Goal: Transaction & Acquisition: Purchase product/service

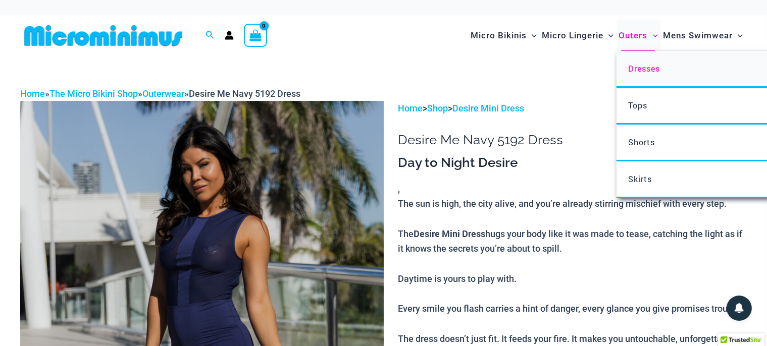
click at [637, 68] on span "Dresses" at bounding box center [644, 68] width 32 height 11
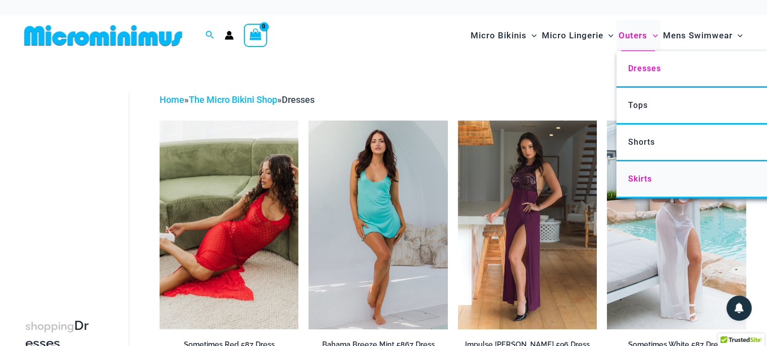
click at [653, 183] on link "Skirts" at bounding box center [766, 180] width 300 height 37
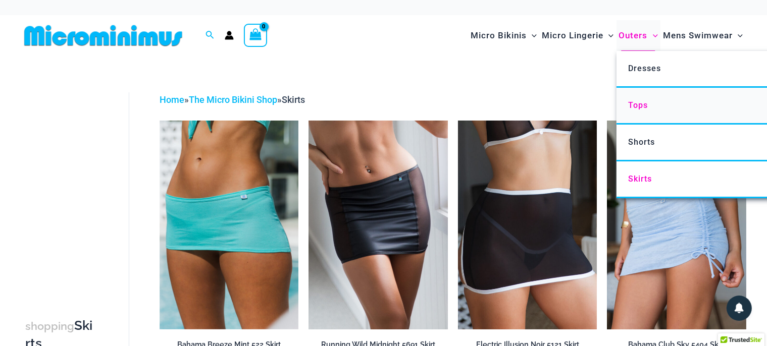
click at [631, 104] on span "Tops" at bounding box center [638, 105] width 20 height 10
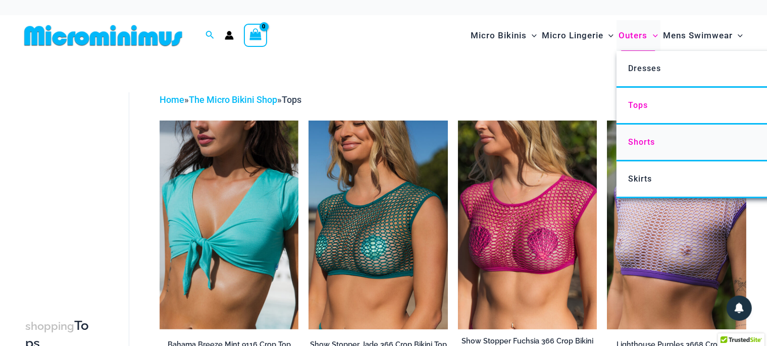
click at [649, 139] on span "Shorts" at bounding box center [641, 142] width 27 height 10
